Goal: Ask a question: Seek information or help from site administrators or community

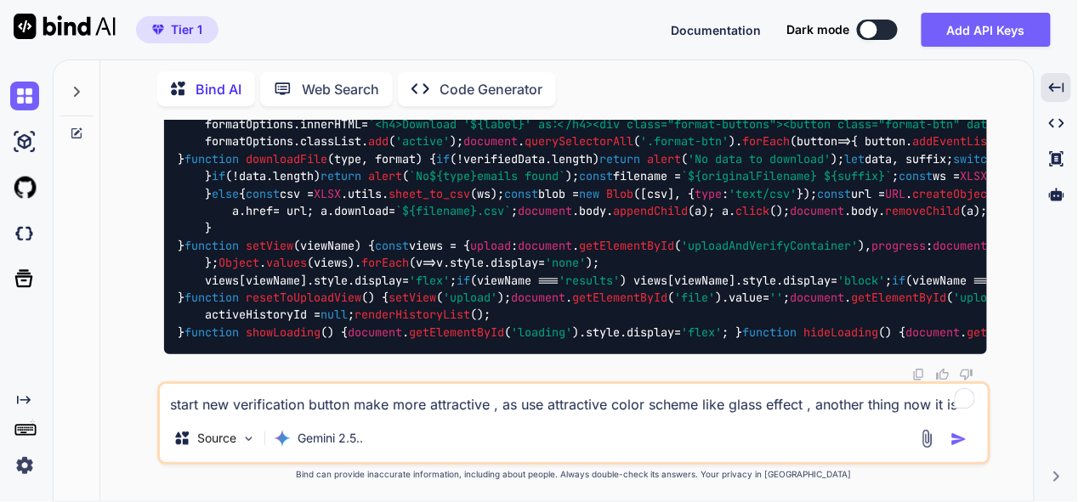
click at [428, 400] on textarea "start new verification button make more attractive , as use attractive color sc…" at bounding box center [574, 399] width 828 height 31
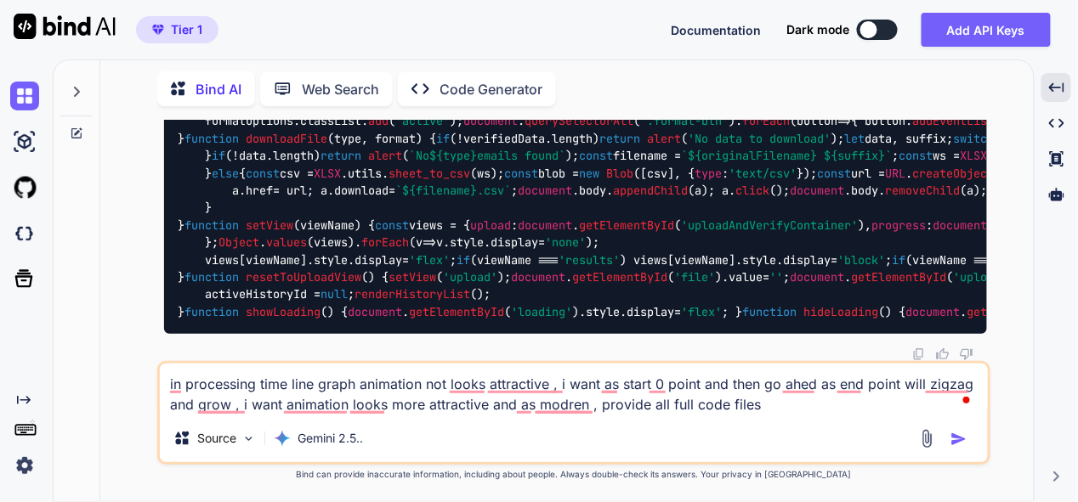
type textarea "in processing time line graph animation not looks attractive , i want as start …"
click at [962, 435] on img "button" at bounding box center [958, 439] width 17 height 17
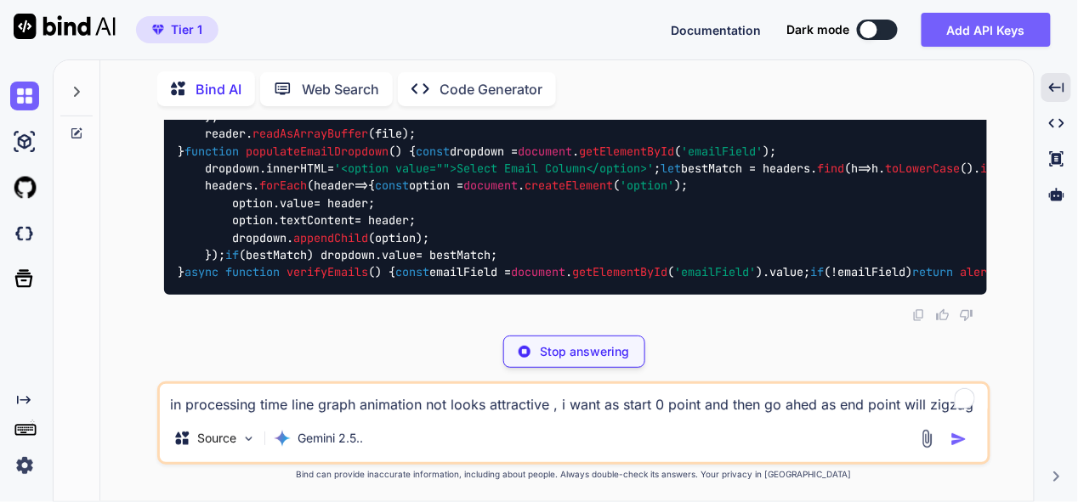
scroll to position [174224, 0]
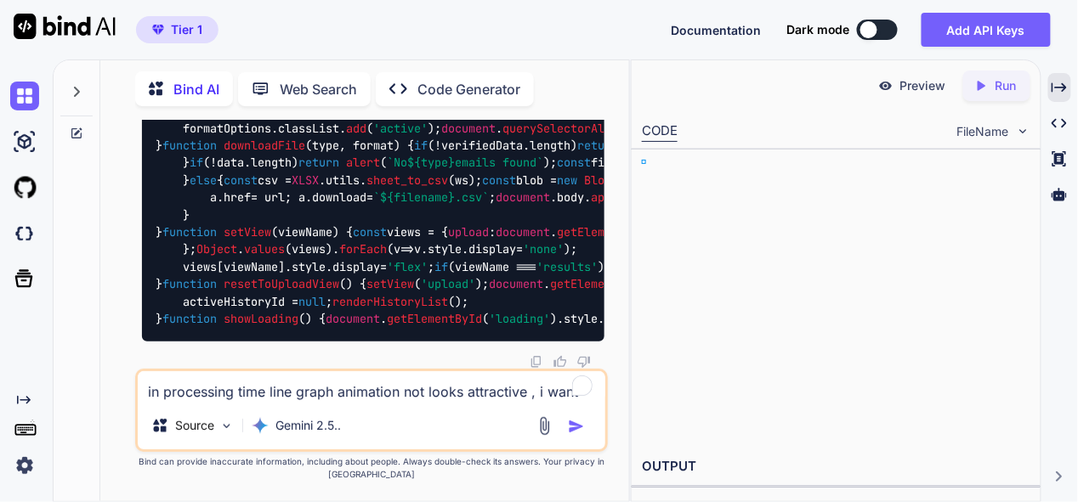
click at [1061, 83] on icon "Created with Pixso." at bounding box center [1059, 87] width 15 height 15
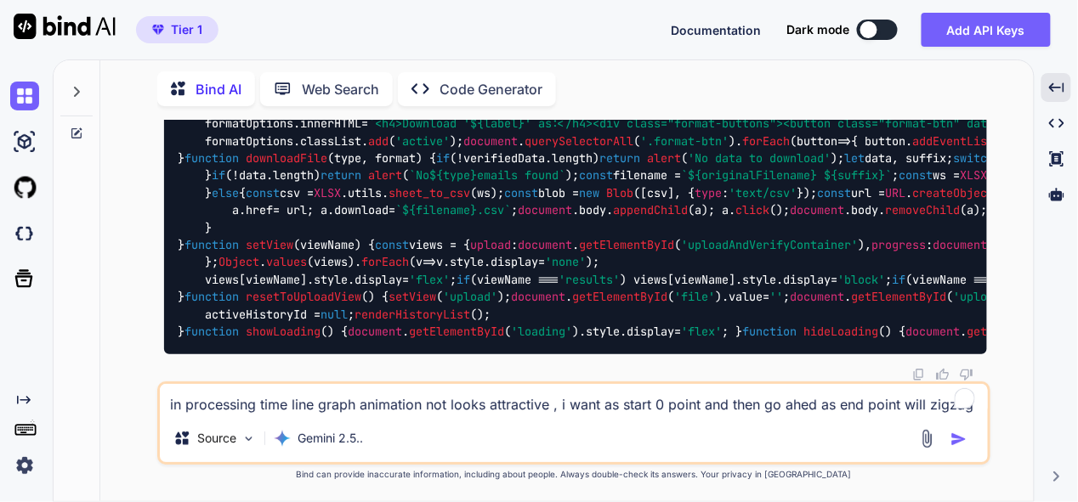
scroll to position [174139, 0]
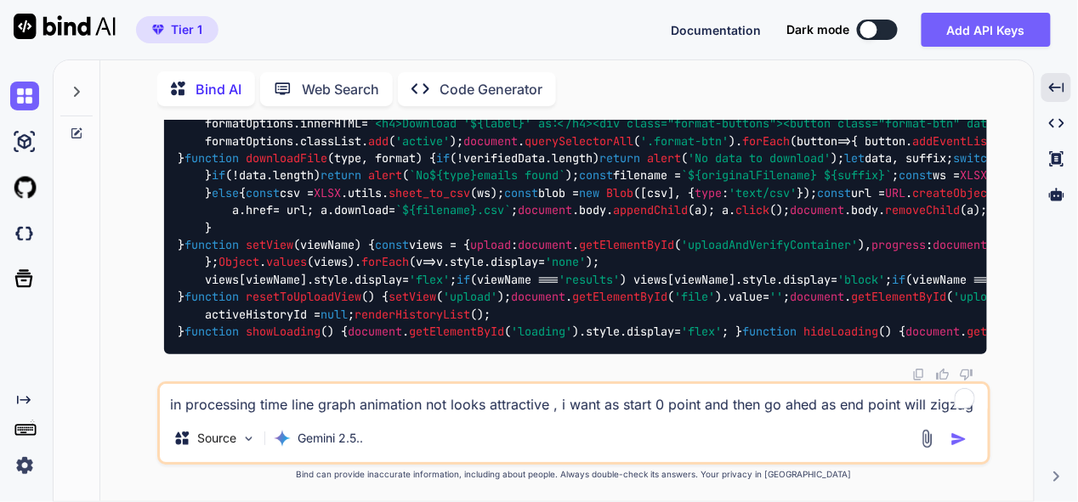
click at [424, 401] on textarea "in processing time line graph animation not looks attractive , i want as start …" at bounding box center [574, 399] width 828 height 31
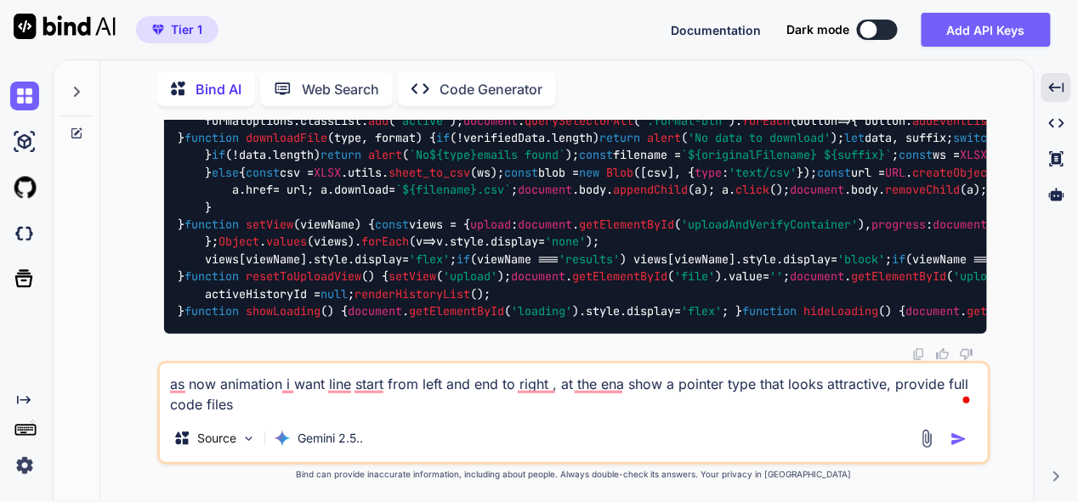
type textarea "as now animation i want line start from left and end to right , at the ena show…"
click at [956, 438] on img "button" at bounding box center [958, 439] width 17 height 17
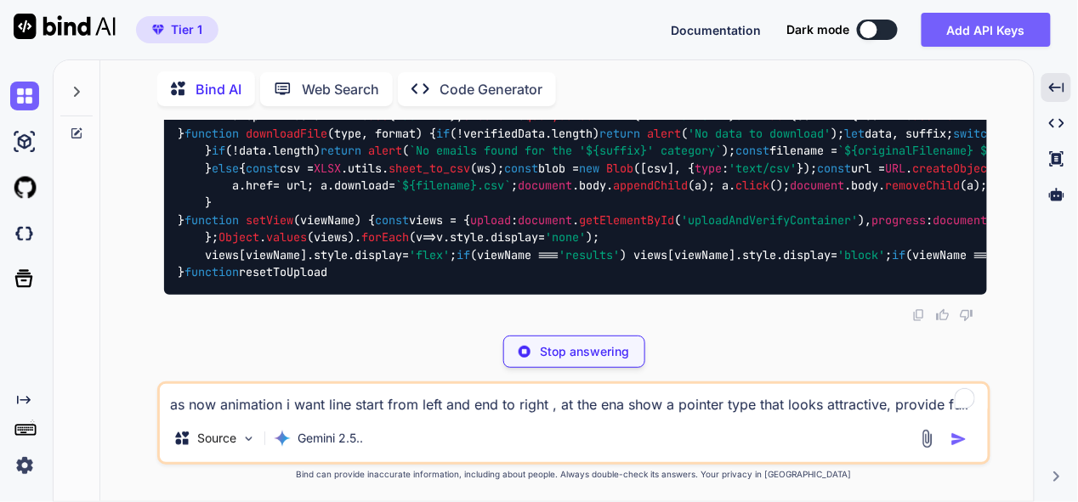
scroll to position [189975, 0]
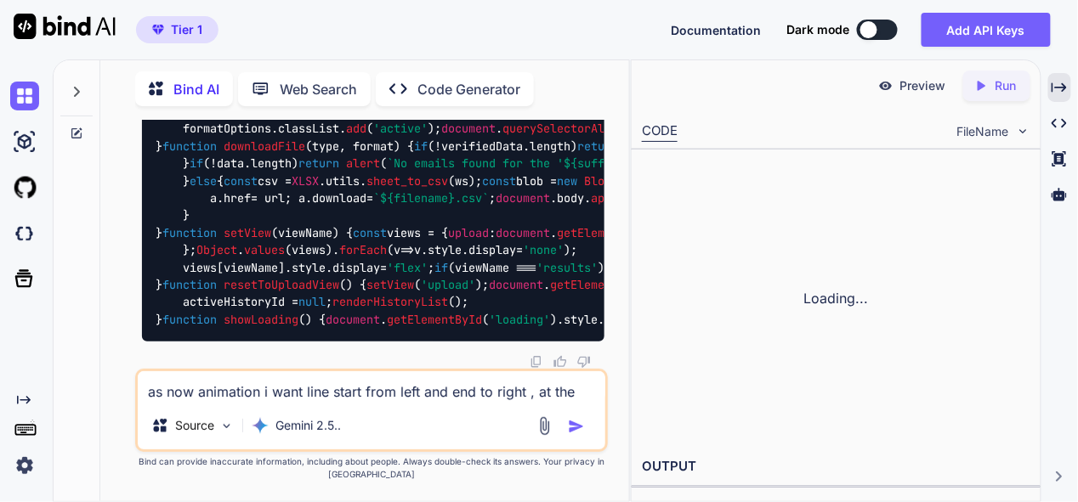
click at [1057, 90] on icon "Created with Pixso." at bounding box center [1059, 87] width 15 height 15
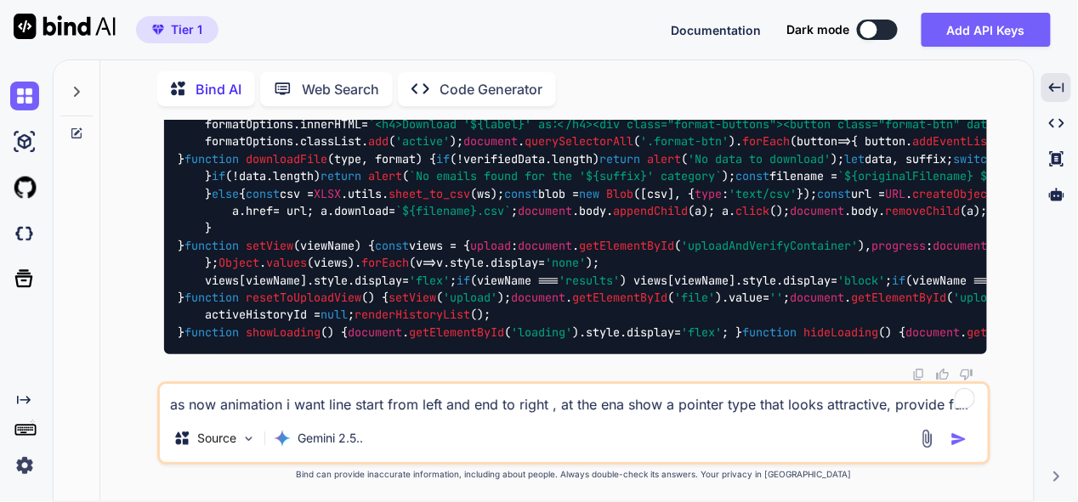
drag, startPoint x: 950, startPoint y: 280, endPoint x: 926, endPoint y: 311, distance: 40.0
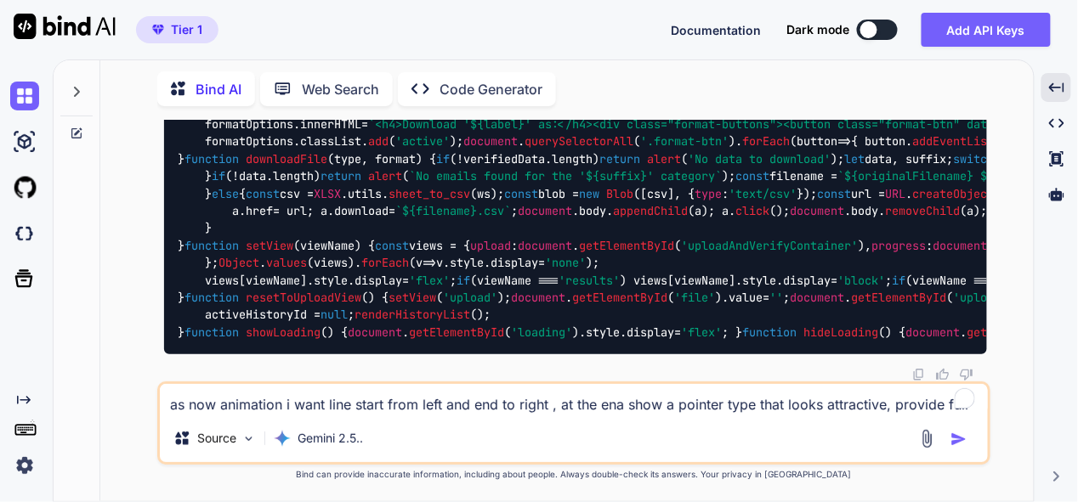
drag, startPoint x: 944, startPoint y: 258, endPoint x: 793, endPoint y: 306, distance: 157.8
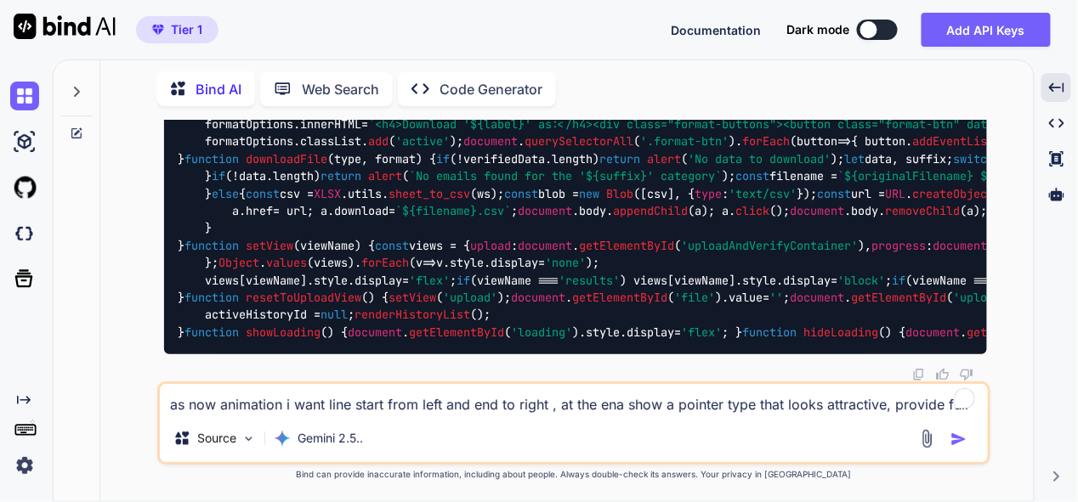
click at [451, 384] on div "as now animation i want line start from left and end to right , at the ena show…" at bounding box center [573, 423] width 833 height 83
click at [437, 397] on textarea "as now animation i want line start from left and end to right , at the ena show…" at bounding box center [574, 399] width 828 height 31
click at [310, 403] on textarea "as now animation i want line start from left and end to right , at the ena show…" at bounding box center [574, 399] width 828 height 31
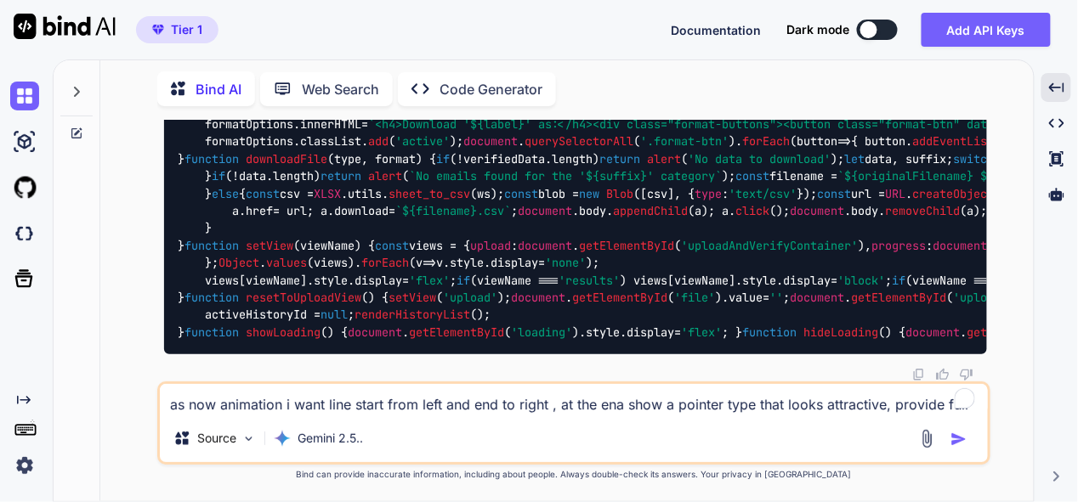
click at [302, 406] on textarea "as now animation i want line start from left and end to right , at the ena show…" at bounding box center [574, 399] width 828 height 31
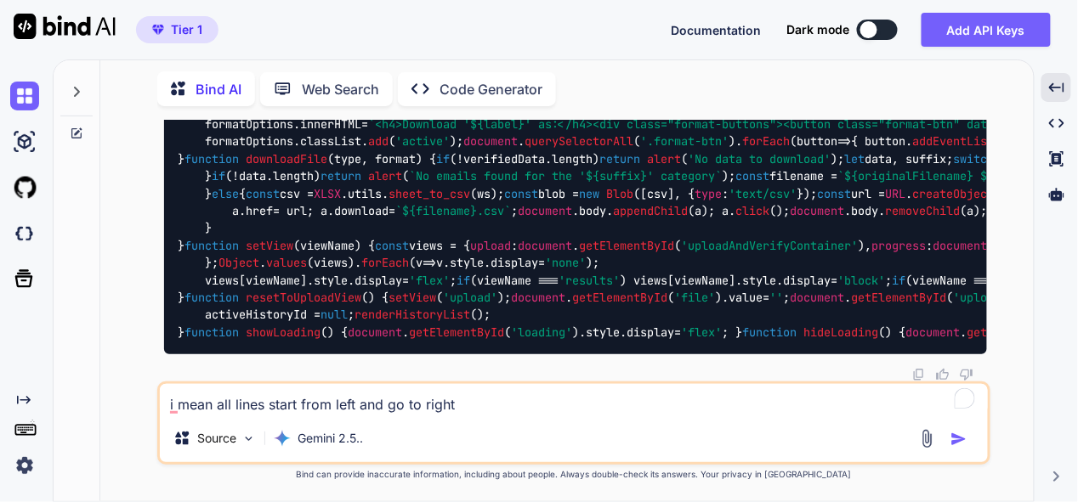
click at [300, 407] on textarea "i mean all lines start from left and go to right" at bounding box center [574, 399] width 828 height 31
click at [532, 400] on textarea "i mean all lines start appears from left and go to right" at bounding box center [574, 399] width 828 height 31
type textarea "i mean all lines start appears from left and go to right , provide full code fi…"
click at [957, 441] on img "button" at bounding box center [958, 439] width 17 height 17
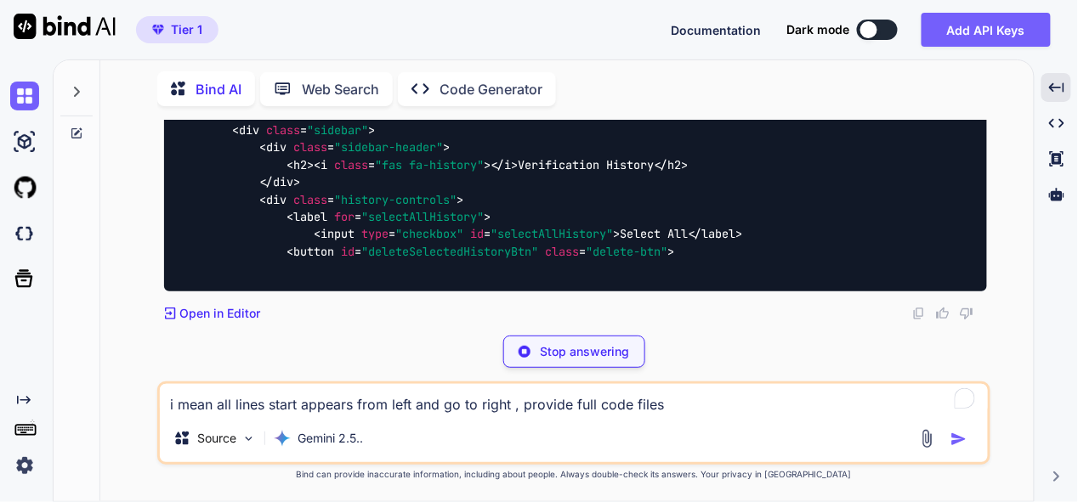
scroll to position [205077, 0]
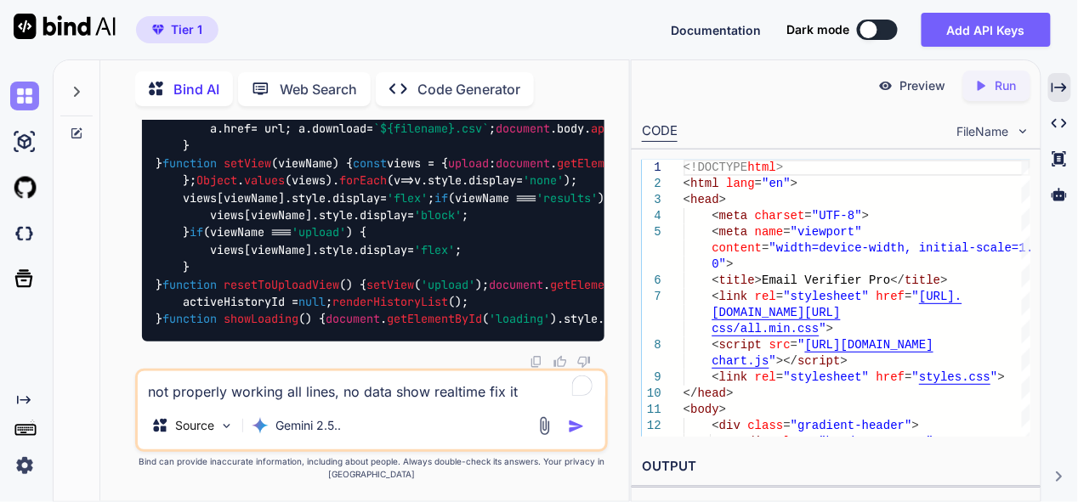
click at [20, 94] on img at bounding box center [24, 96] width 29 height 29
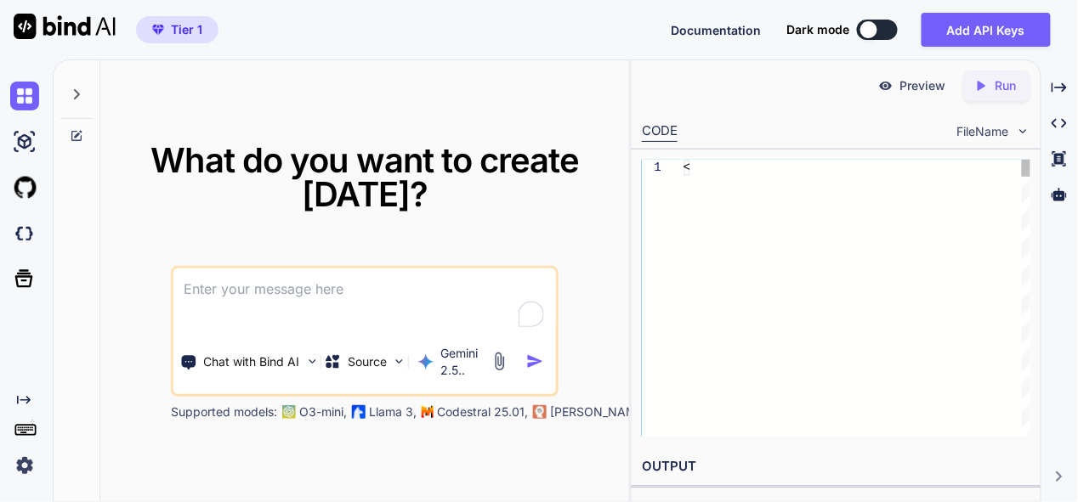
click at [340, 285] on textarea at bounding box center [364, 300] width 383 height 63
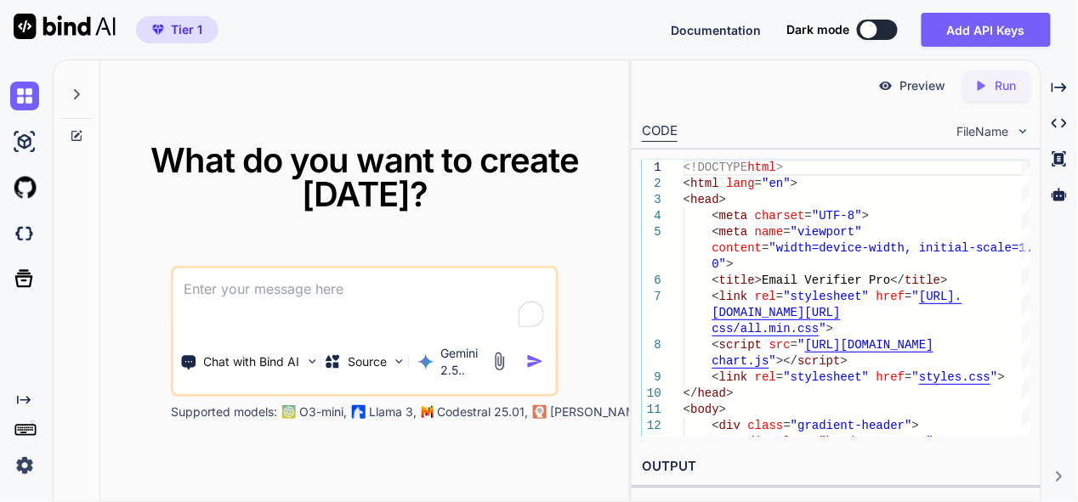
click at [224, 292] on textarea at bounding box center [364, 300] width 383 height 63
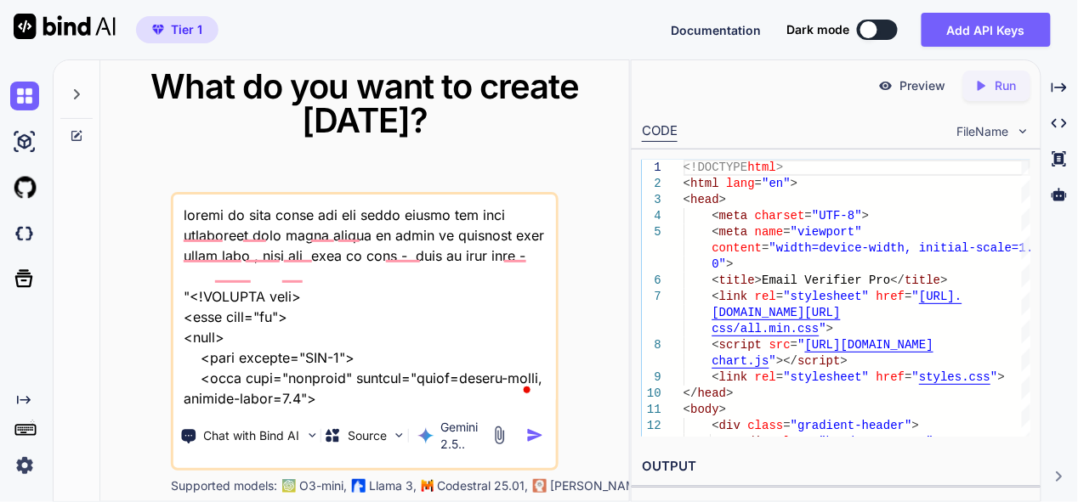
scroll to position [26636, 0]
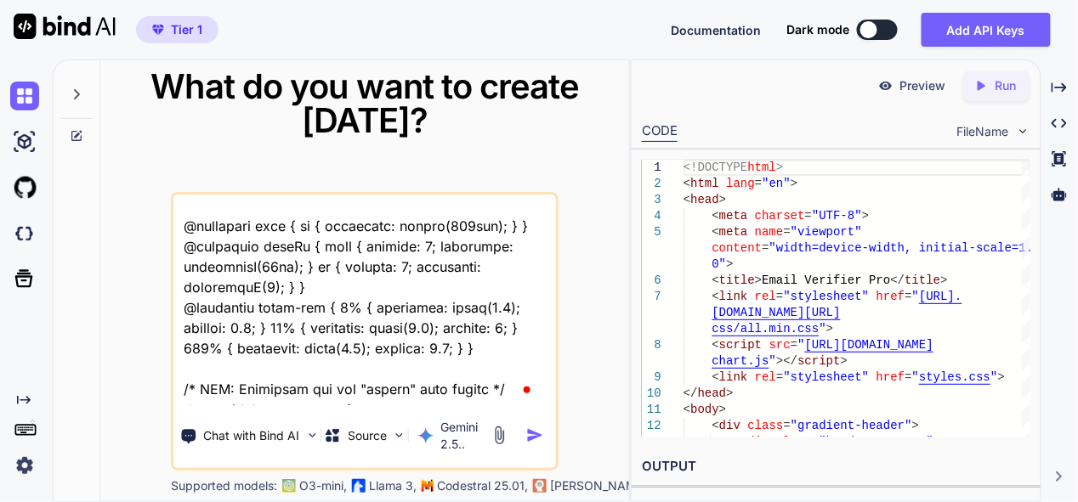
type textarea "insted of line graph use bar graph simple and easy vertically show total number…"
click at [536, 431] on img "button" at bounding box center [535, 436] width 18 height 18
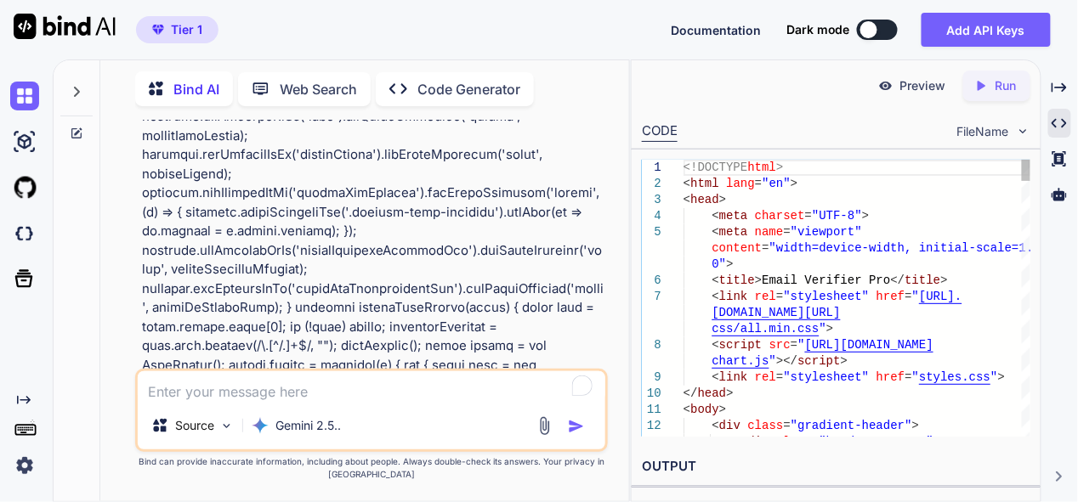
scroll to position [2890, 0]
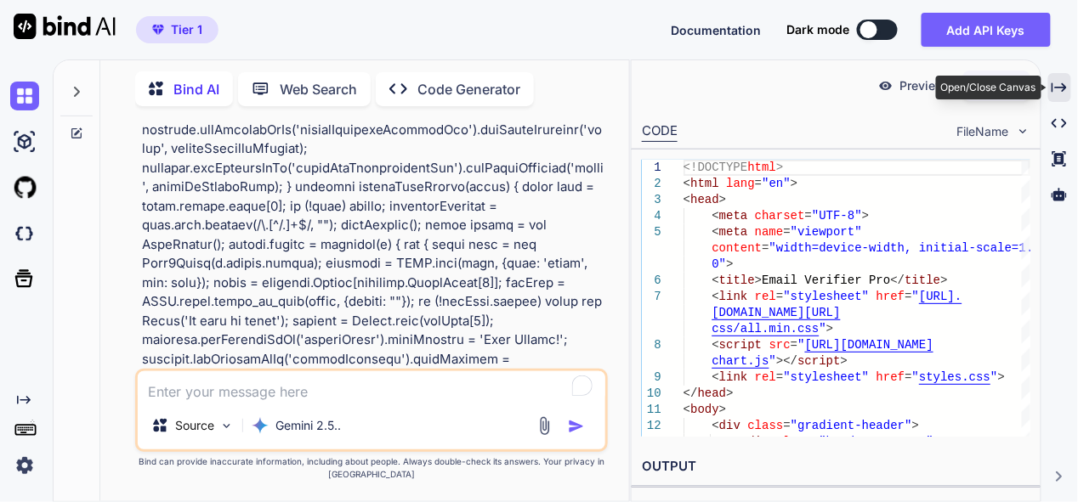
click at [1064, 94] on icon "Created with Pixso." at bounding box center [1059, 87] width 15 height 15
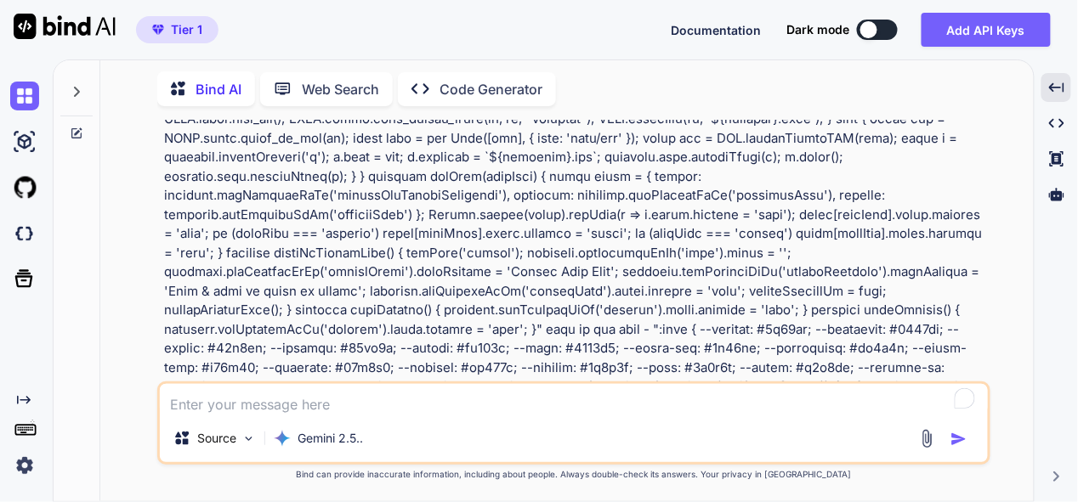
scroll to position [3798, 0]
